Goal: Navigation & Orientation: Find specific page/section

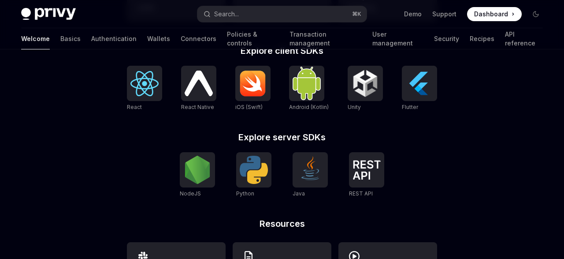
scroll to position [356, 0]
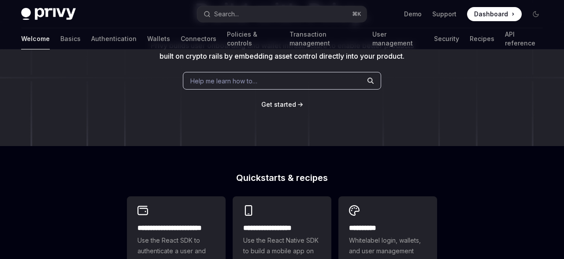
scroll to position [106, 0]
